Goal: Check status: Check status

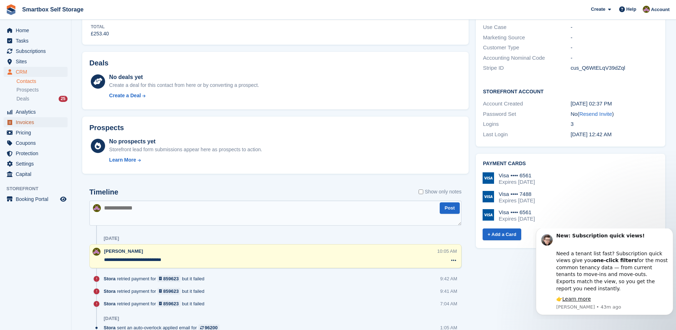
click at [39, 122] on span "Invoices" at bounding box center [37, 122] width 43 height 10
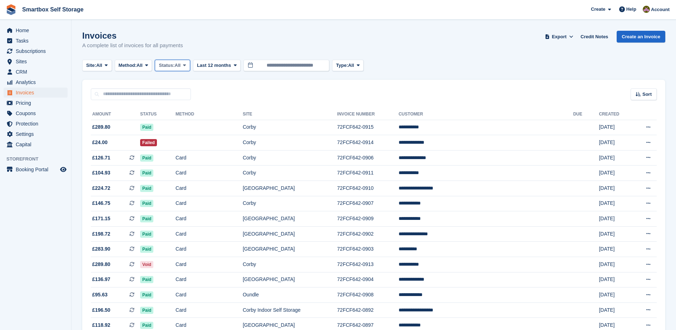
click at [178, 63] on span "All" at bounding box center [178, 65] width 6 height 7
click at [173, 115] on link "Open" at bounding box center [189, 120] width 62 height 13
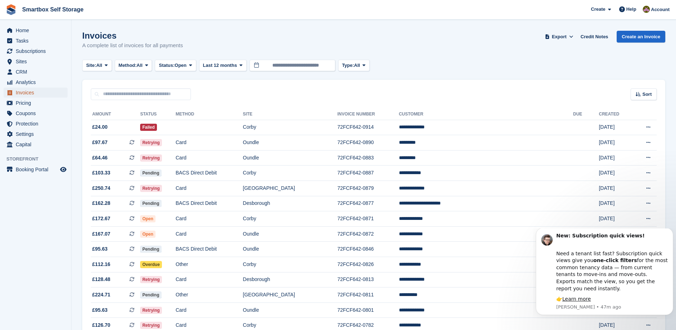
click at [37, 91] on span "Invoices" at bounding box center [37, 93] width 43 height 10
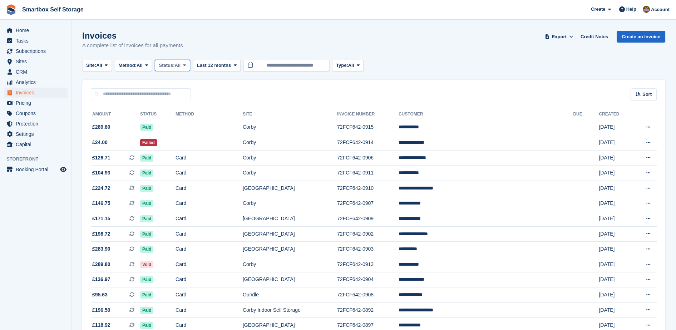
click at [172, 67] on span "Status:" at bounding box center [167, 65] width 16 height 7
click at [178, 124] on link "Open" at bounding box center [189, 120] width 62 height 13
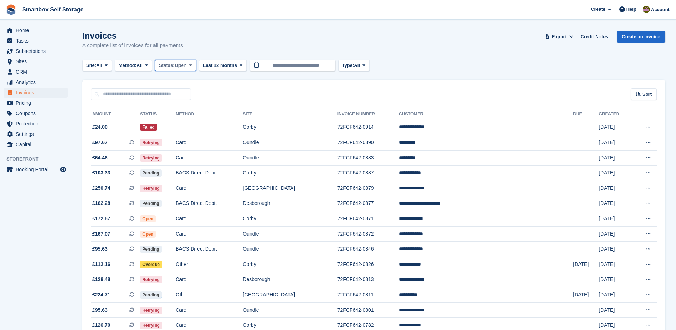
click at [180, 64] on span "Open" at bounding box center [181, 65] width 12 height 7
click at [179, 81] on link "All" at bounding box center [189, 82] width 62 height 13
